Goal: Information Seeking & Learning: Check status

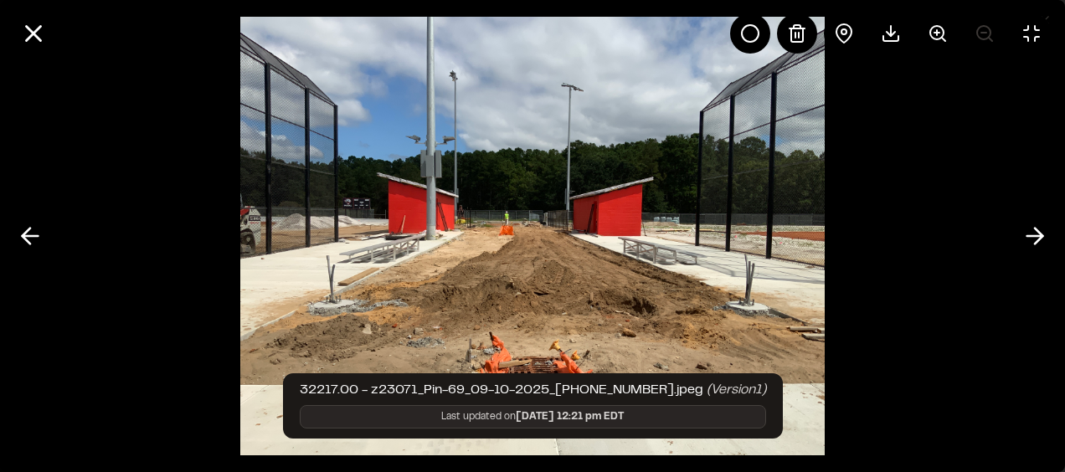
scroll to position [503, 0]
click at [34, 28] on icon at bounding box center [33, 33] width 28 height 28
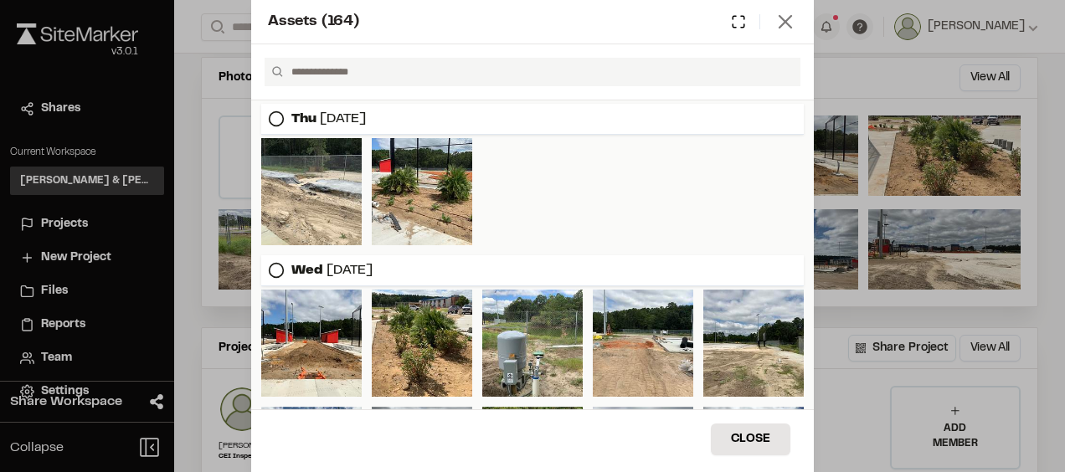
click at [790, 22] on icon at bounding box center [785, 21] width 23 height 23
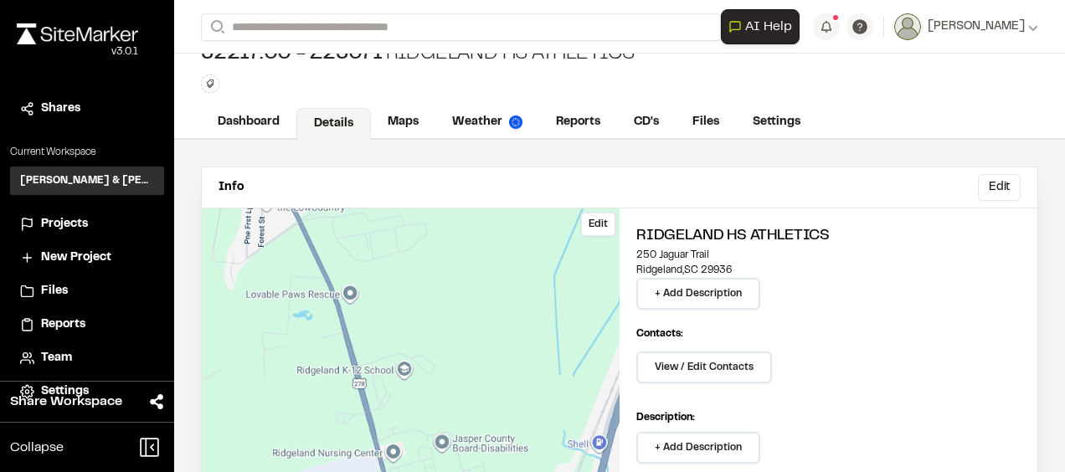
scroll to position [0, 0]
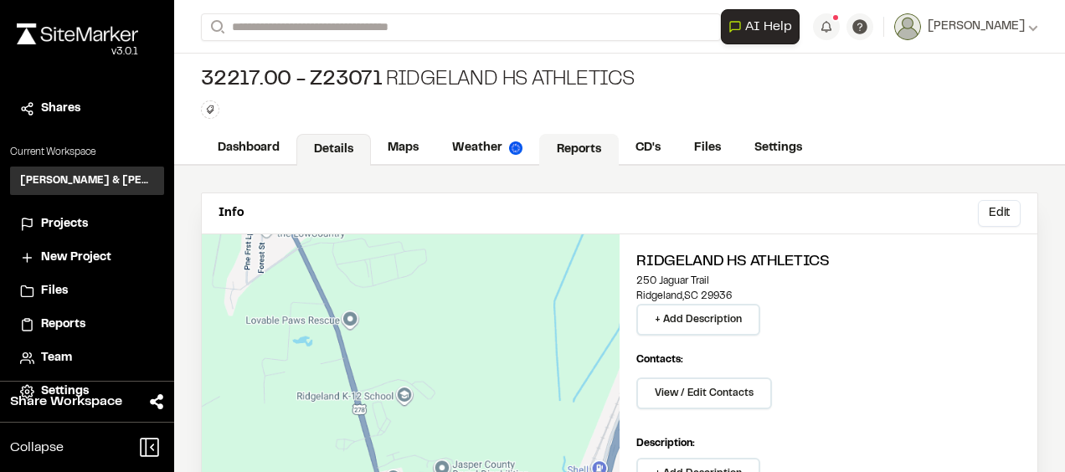
click at [581, 148] on link "Reports" at bounding box center [579, 150] width 80 height 32
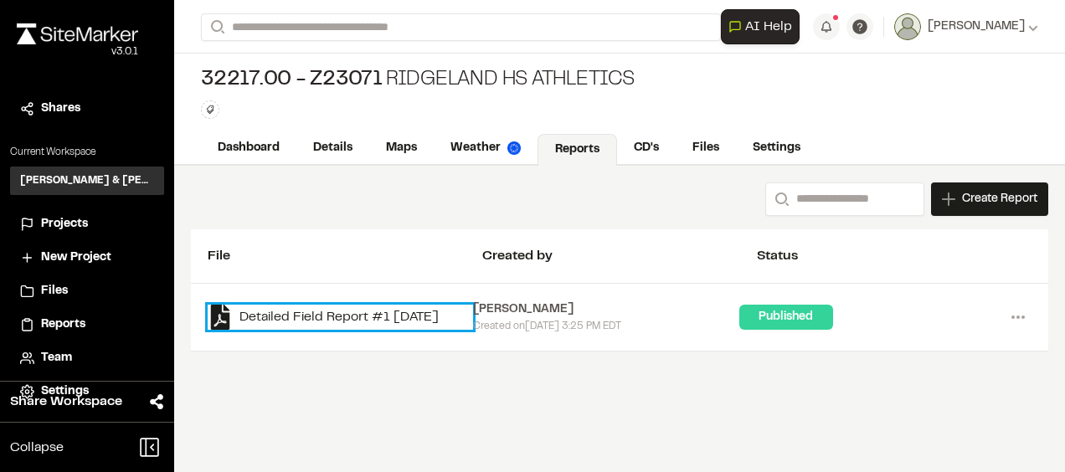
click at [396, 316] on link "Detailed Field Report #1 [DATE]" at bounding box center [341, 317] width 266 height 25
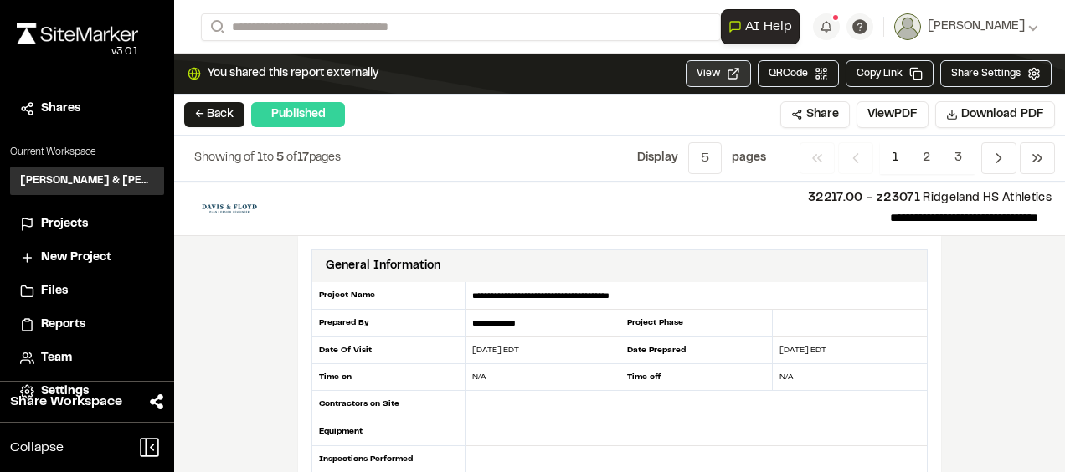
click at [734, 73] on button "View" at bounding box center [718, 73] width 65 height 27
click at [736, 79] on button "View" at bounding box center [718, 73] width 65 height 27
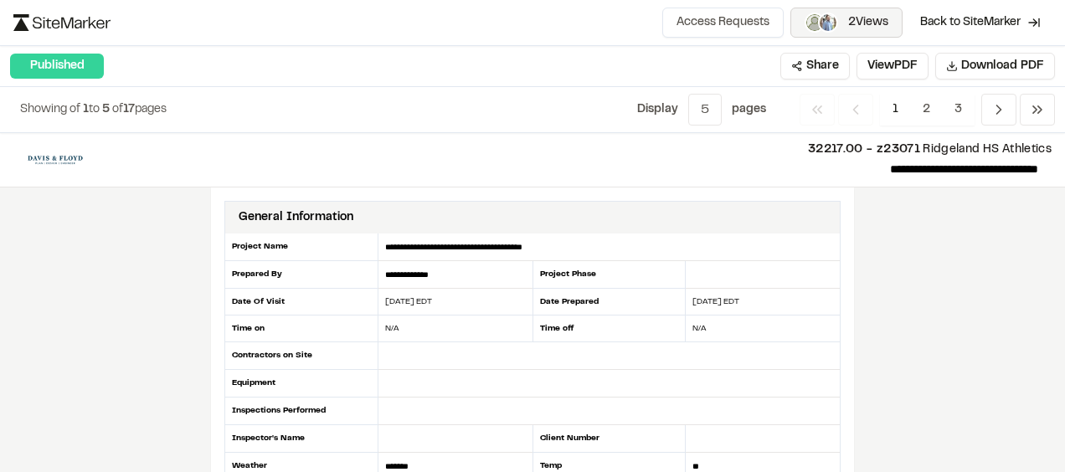
click at [871, 23] on span "2 Views" at bounding box center [869, 22] width 40 height 18
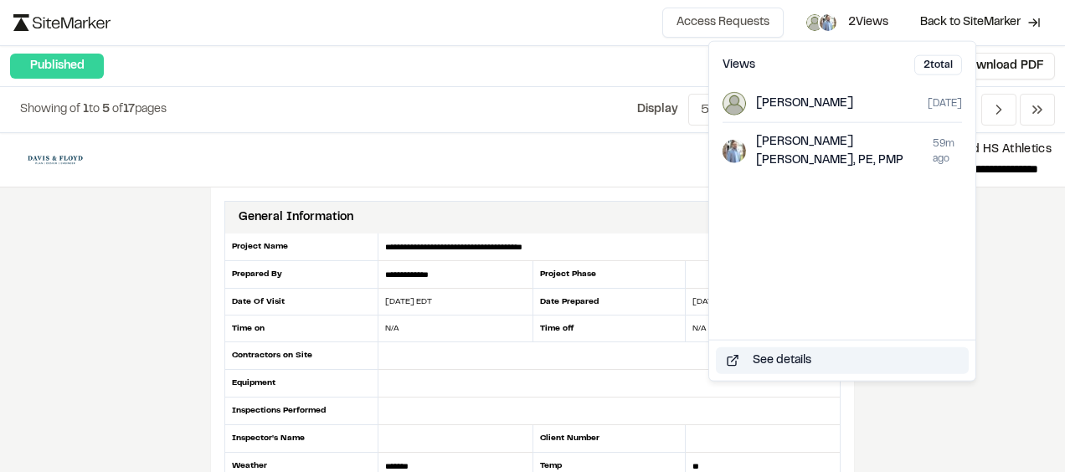
click at [807, 362] on button "See details" at bounding box center [842, 361] width 253 height 27
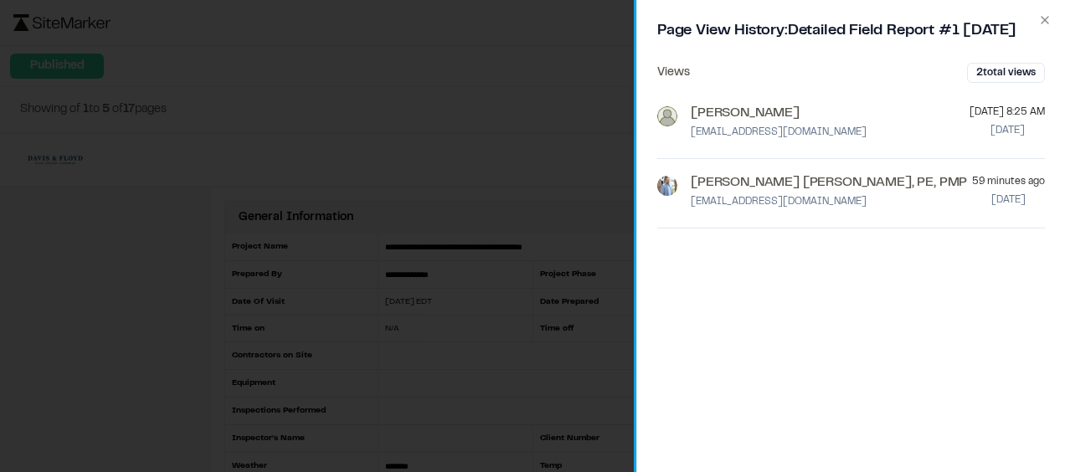
click at [1048, 27] on div "Close Page View History: Detailed Field Report #1 [DATE] Views 2 total views [P…" at bounding box center [851, 236] width 429 height 472
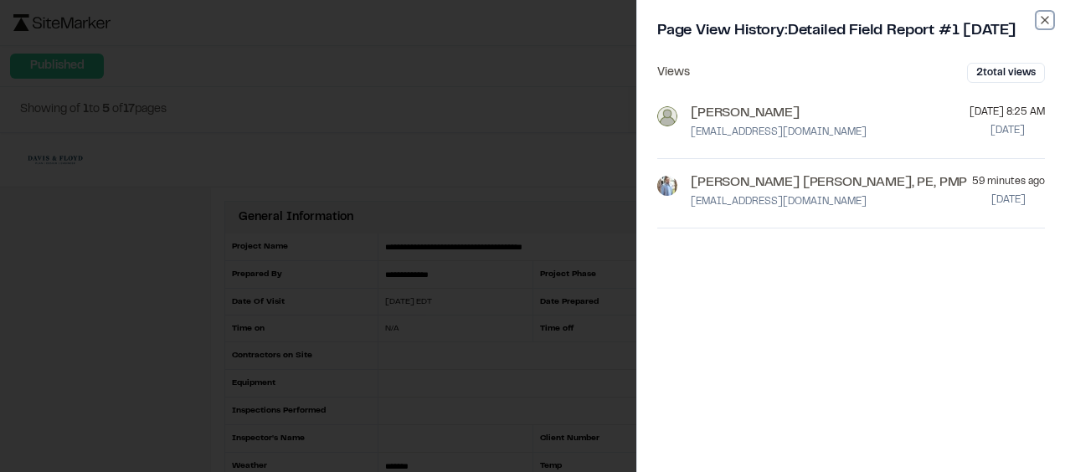
click at [1045, 20] on icon "button" at bounding box center [1045, 20] width 7 height 7
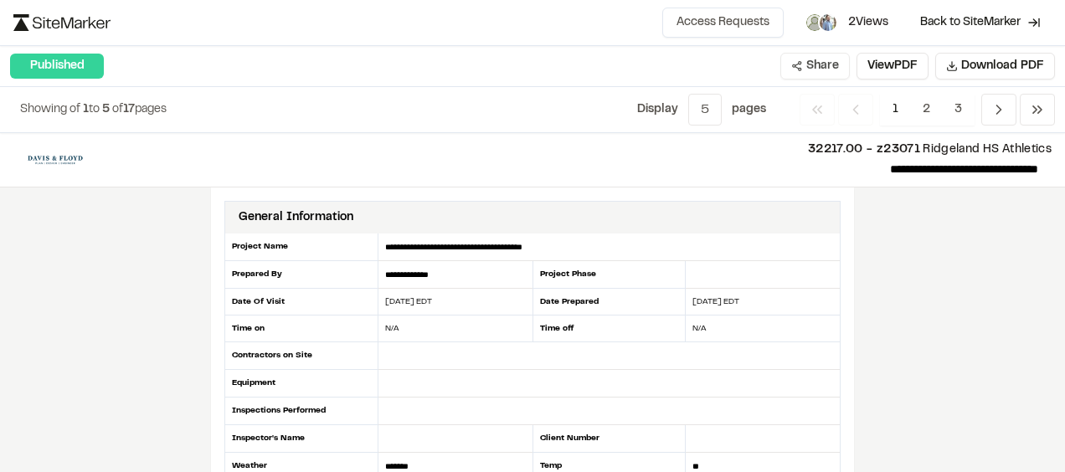
click at [820, 67] on button "Share" at bounding box center [816, 66] width 70 height 27
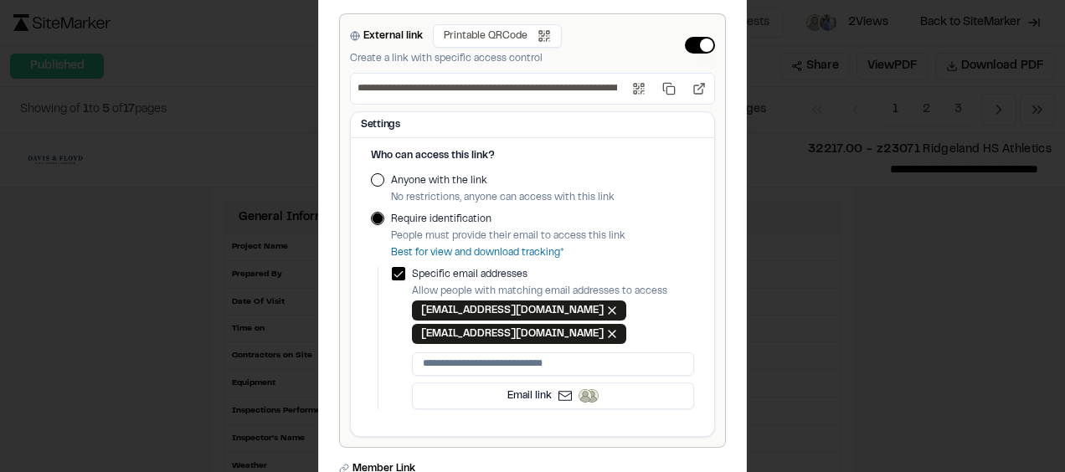
click at [787, 89] on div "**********" at bounding box center [532, 236] width 1065 height 472
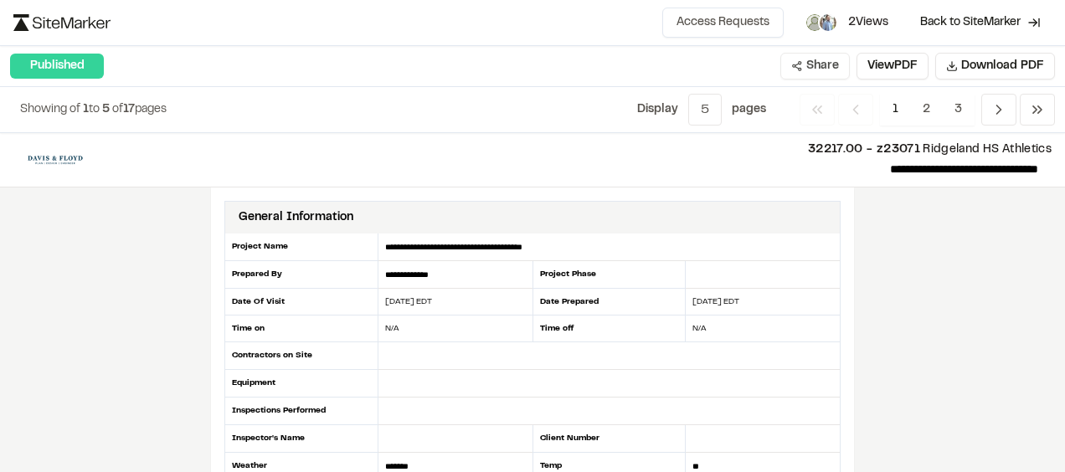
click at [819, 67] on button "Share" at bounding box center [816, 66] width 70 height 27
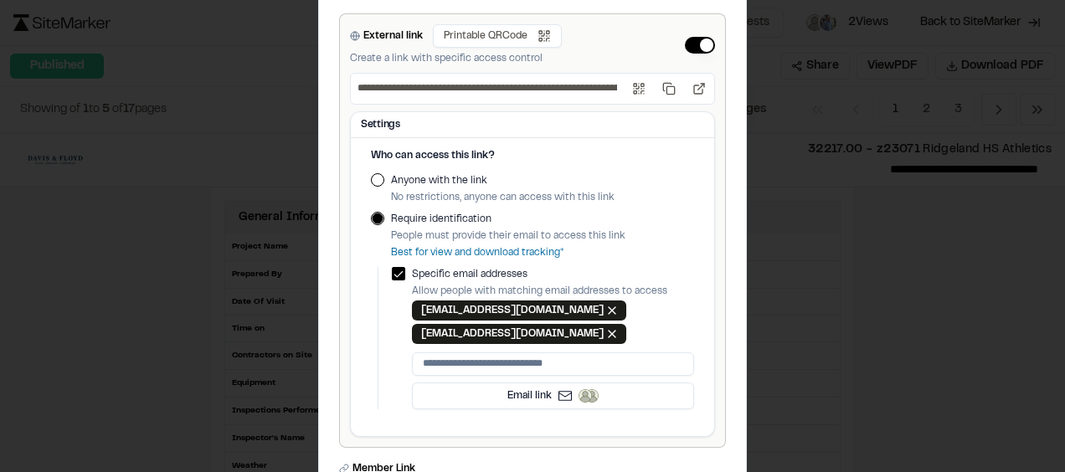
click at [823, 248] on div "**********" at bounding box center [532, 236] width 1065 height 472
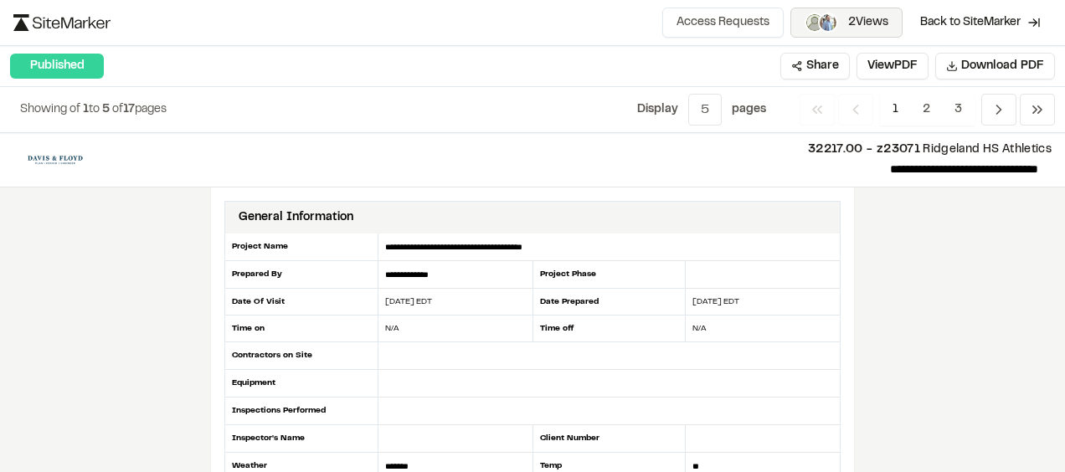
click at [855, 25] on span "2 Views" at bounding box center [869, 22] width 40 height 18
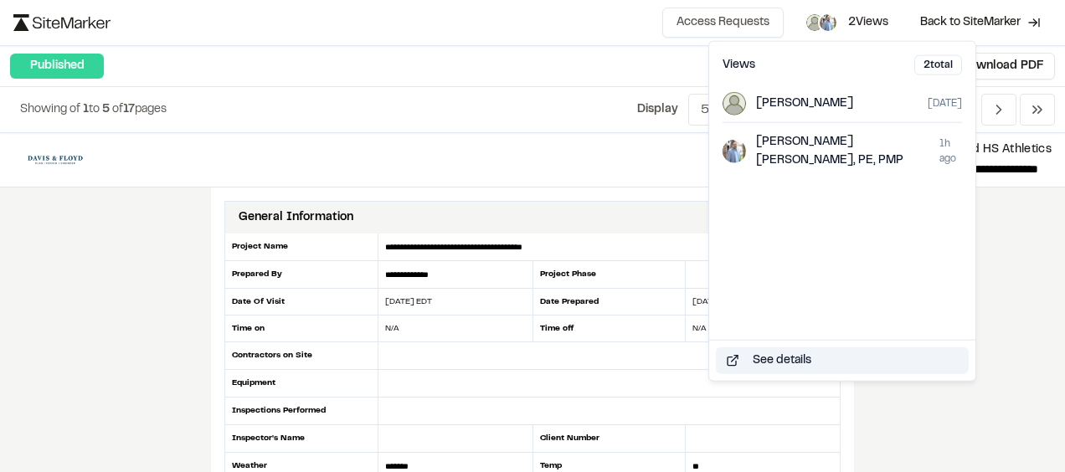
click at [766, 362] on button "See details" at bounding box center [842, 361] width 253 height 27
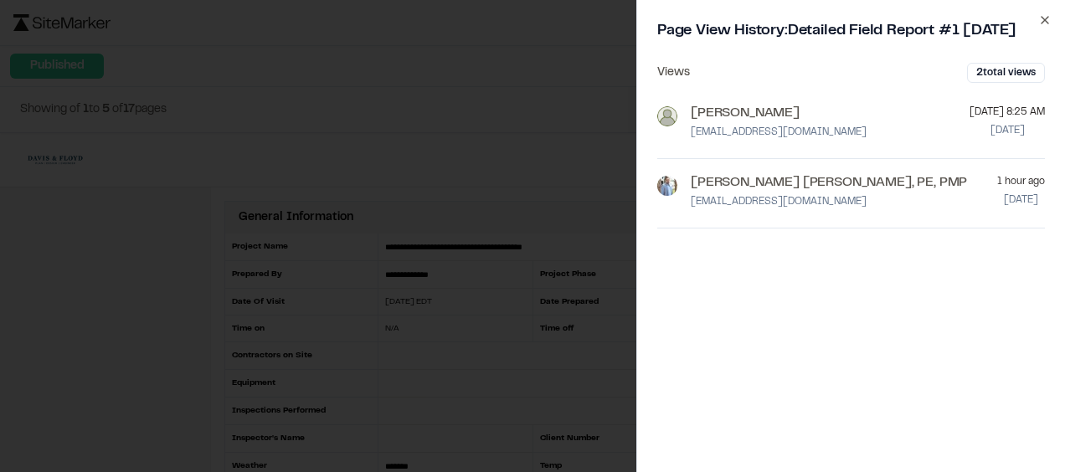
click at [1048, 20] on icon "button" at bounding box center [1045, 19] width 13 height 13
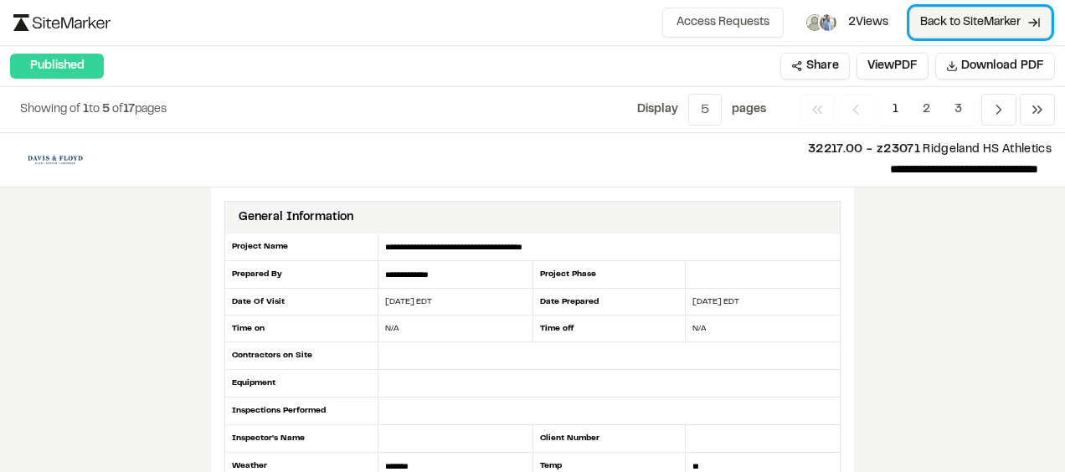
click at [1017, 16] on span "Back to SiteMarker" at bounding box center [971, 22] width 101 height 17
